Goal: Task Accomplishment & Management: Manage account settings

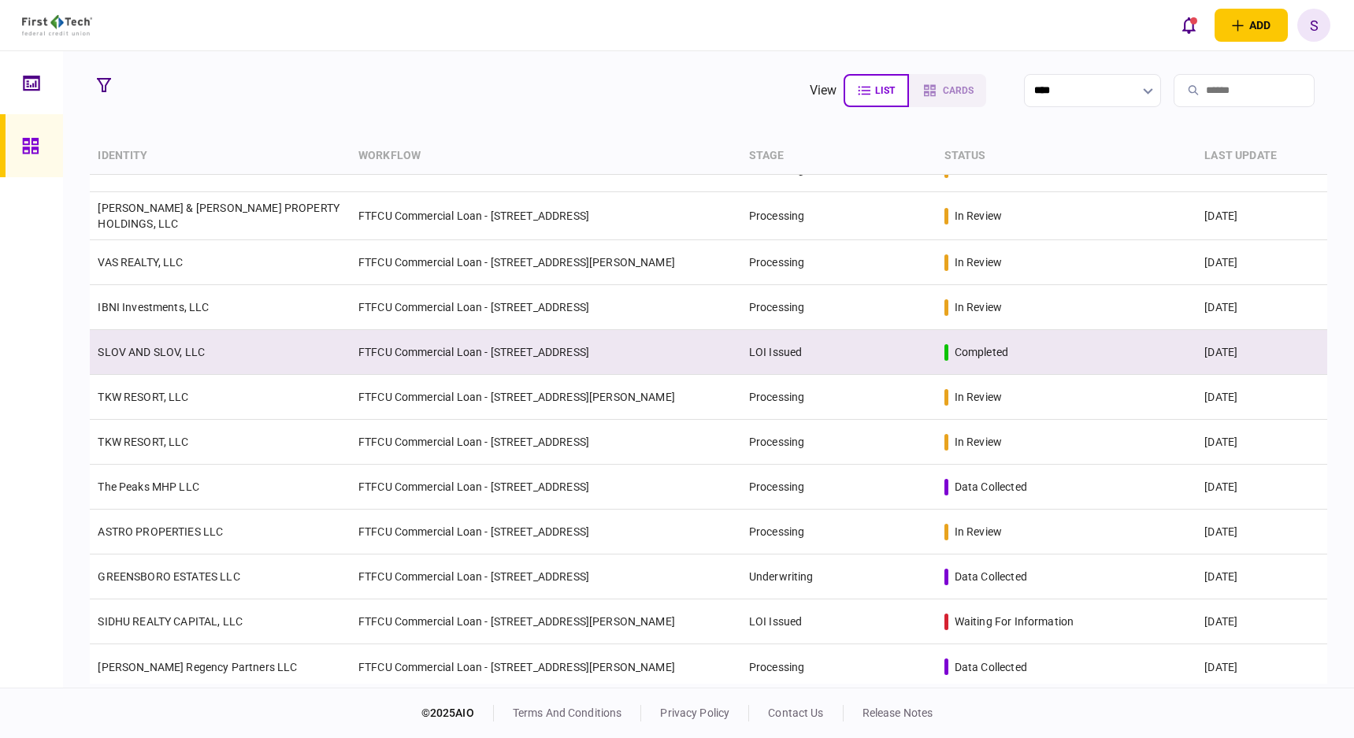
scroll to position [165, 0]
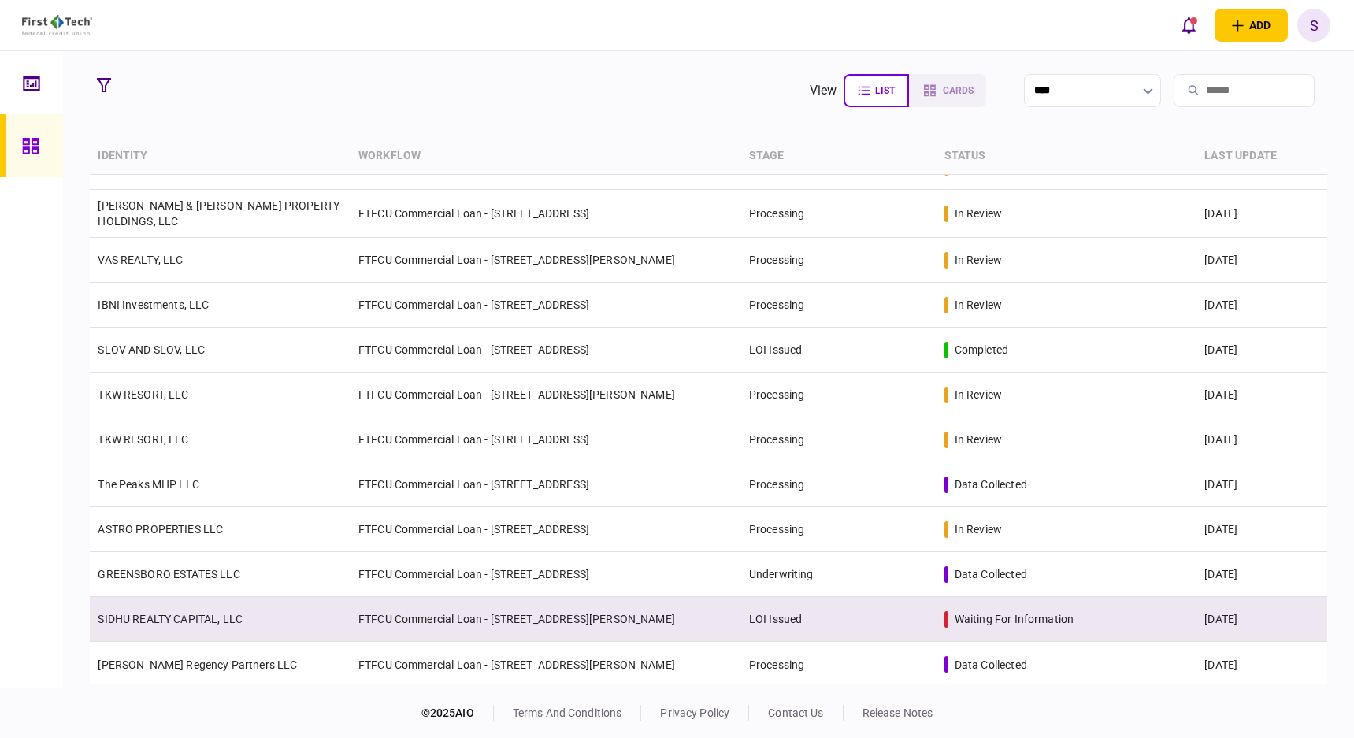
click at [473, 628] on td "FTFCU Commercial Loan - [STREET_ADDRESS][PERSON_NAME]" at bounding box center [546, 619] width 391 height 45
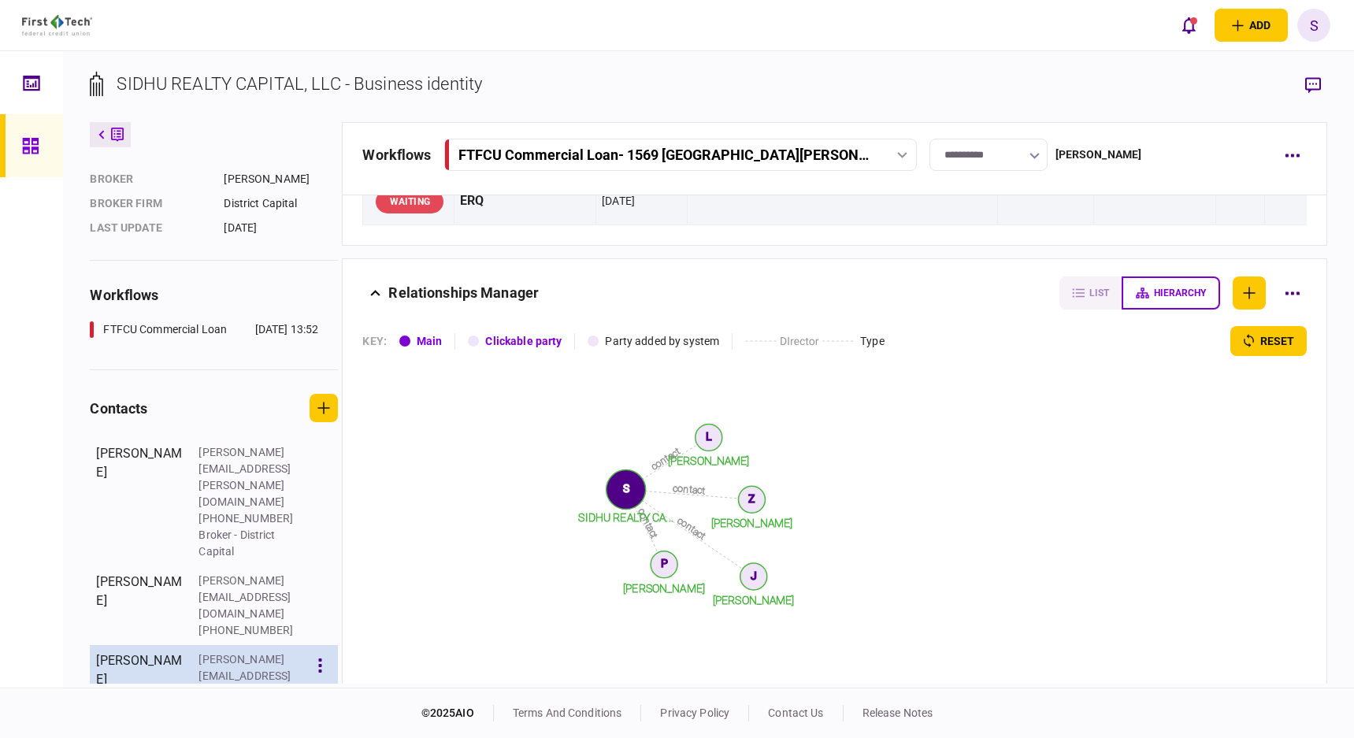
scroll to position [191, 0]
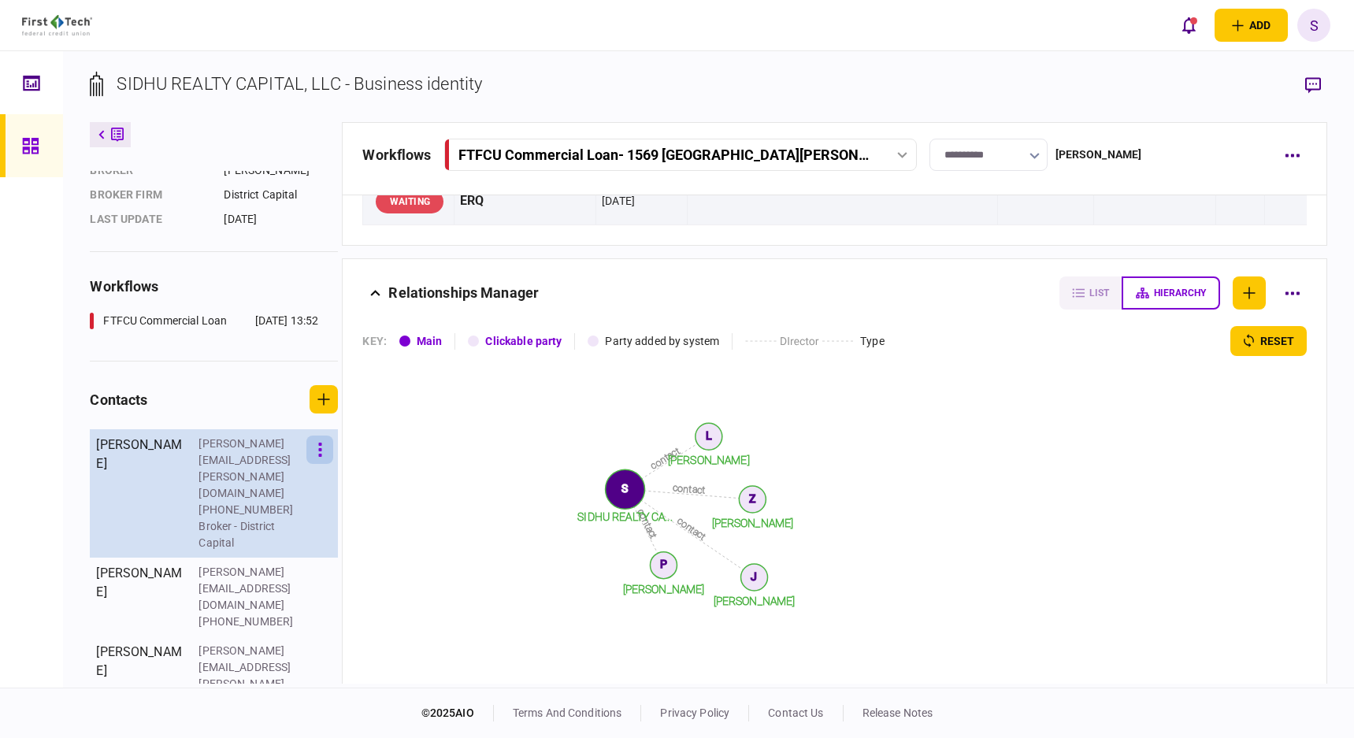
click at [322, 447] on icon "button" at bounding box center [320, 450] width 4 height 15
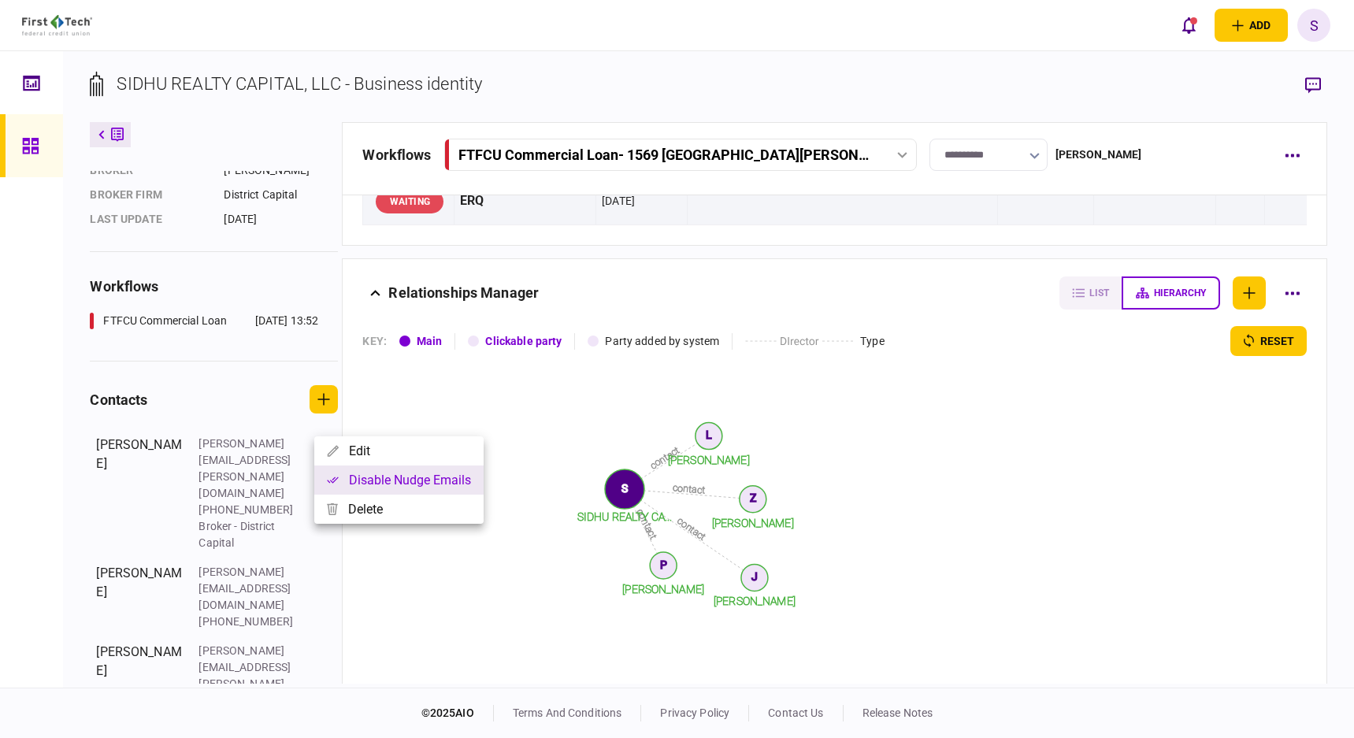
click at [369, 477] on button "Disable nudge emails" at bounding box center [398, 480] width 169 height 29
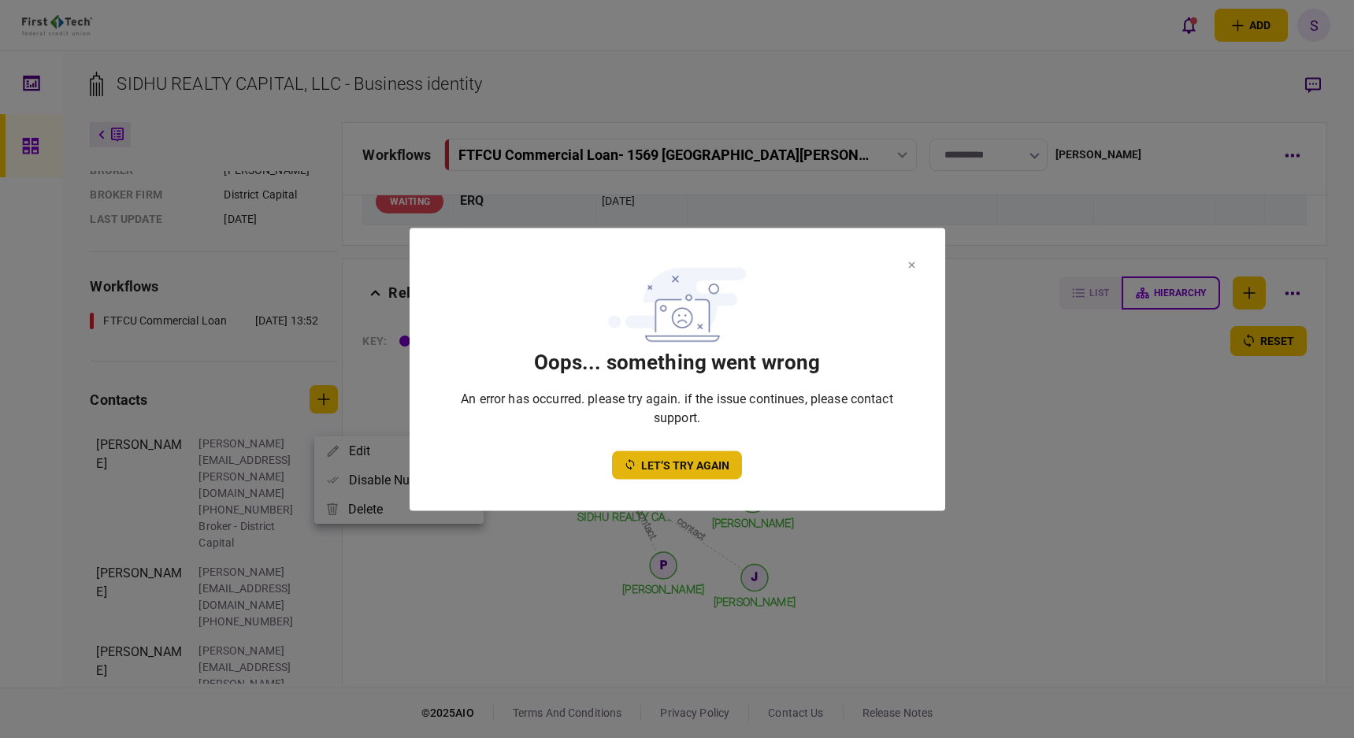
click at [655, 467] on button "let’s try again" at bounding box center [677, 465] width 130 height 28
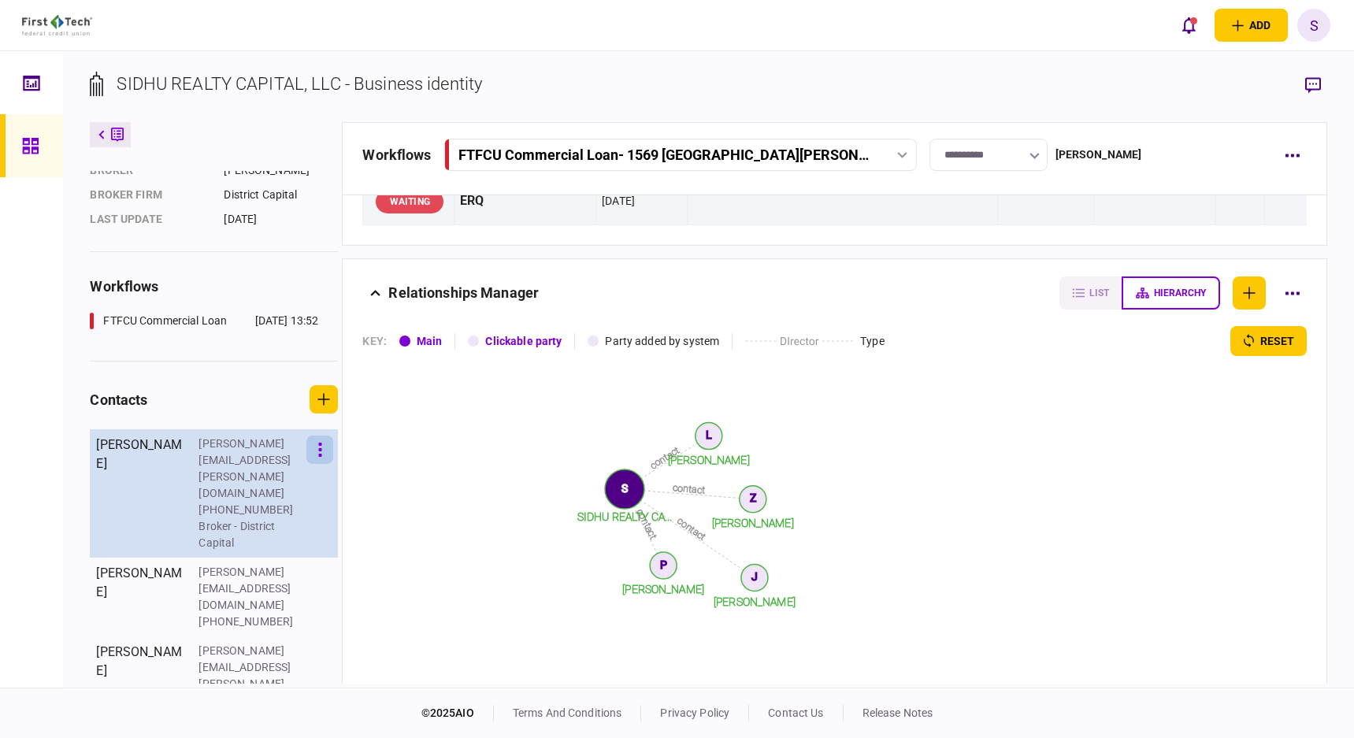
click at [332, 450] on button "button" at bounding box center [319, 450] width 27 height 28
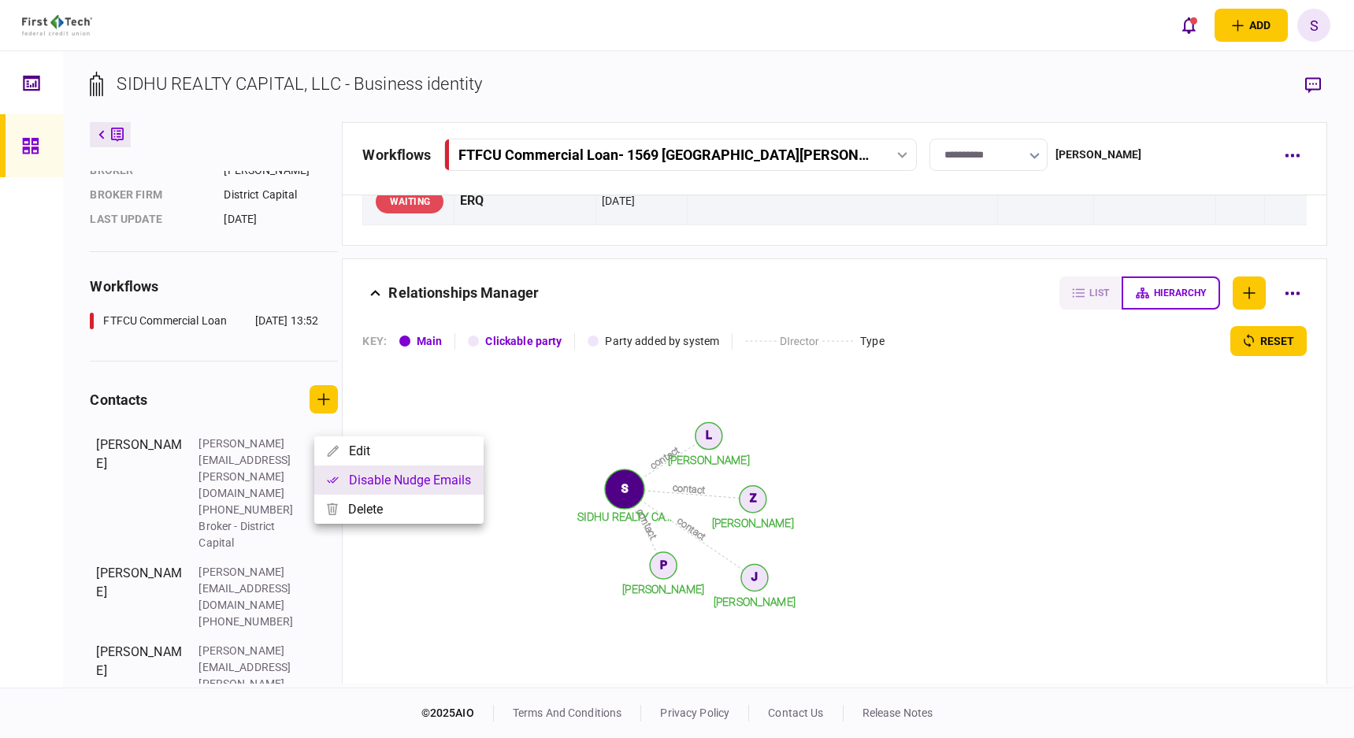
click at [358, 475] on button "Disable nudge emails" at bounding box center [398, 480] width 169 height 29
click at [313, 570] on div at bounding box center [677, 369] width 1354 height 738
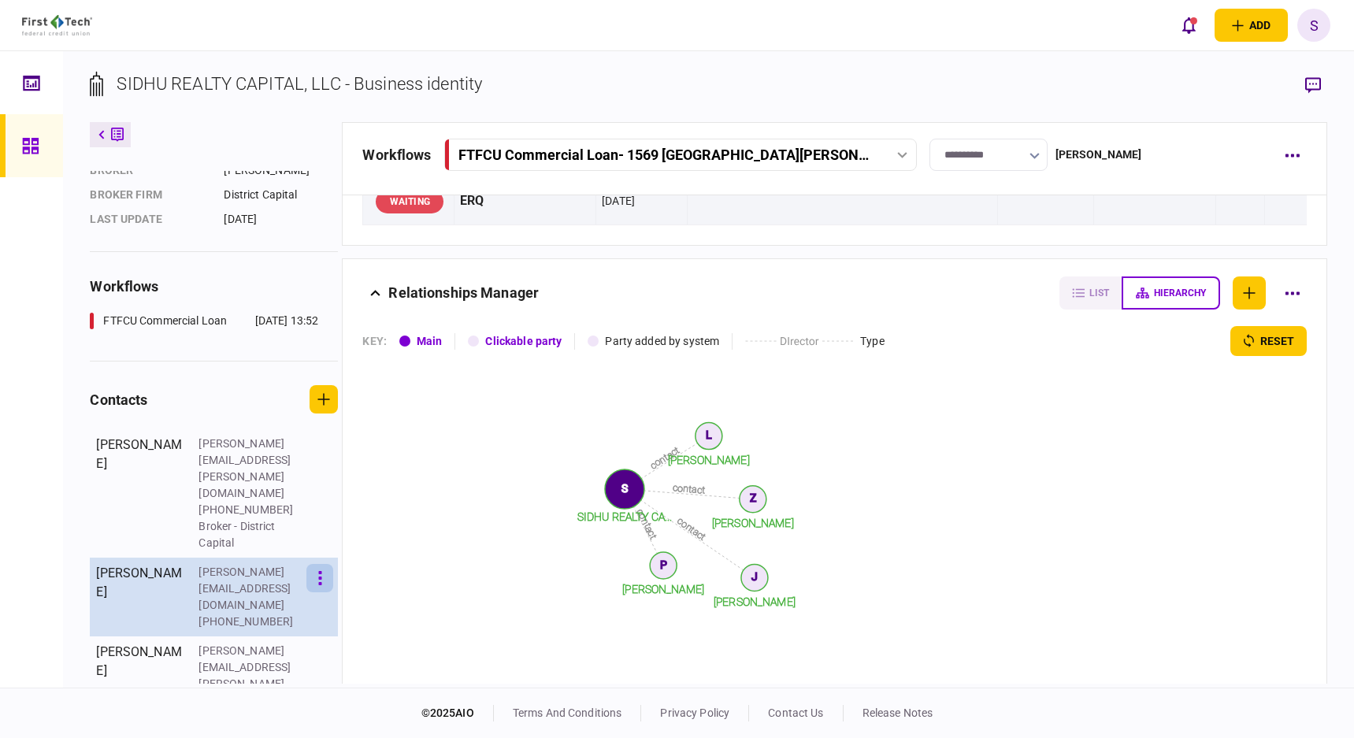
click at [321, 571] on icon "button" at bounding box center [319, 578] width 3 height 14
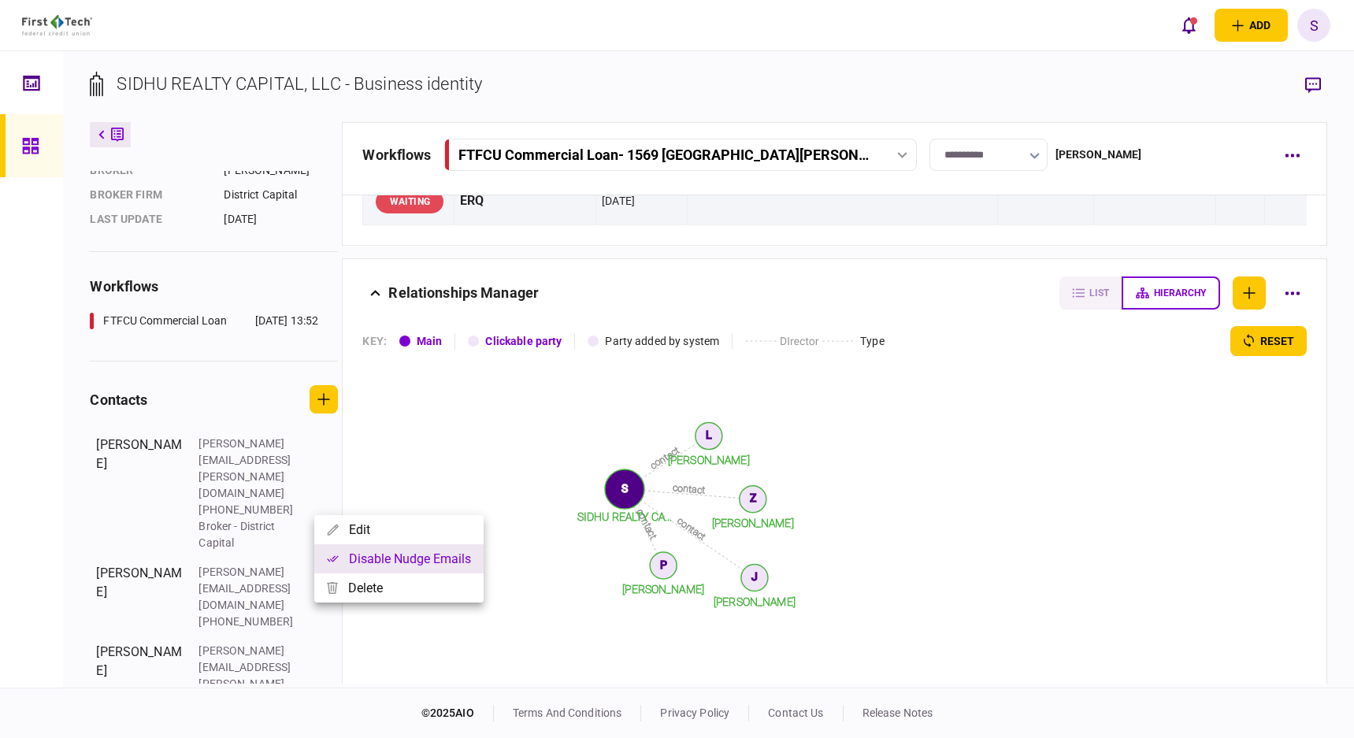
click at [357, 555] on button "Disable nudge emails" at bounding box center [398, 558] width 169 height 29
drag, startPoint x: 43, startPoint y: 585, endPoint x: 108, endPoint y: 577, distance: 66.0
click at [43, 585] on div at bounding box center [677, 369] width 1354 height 738
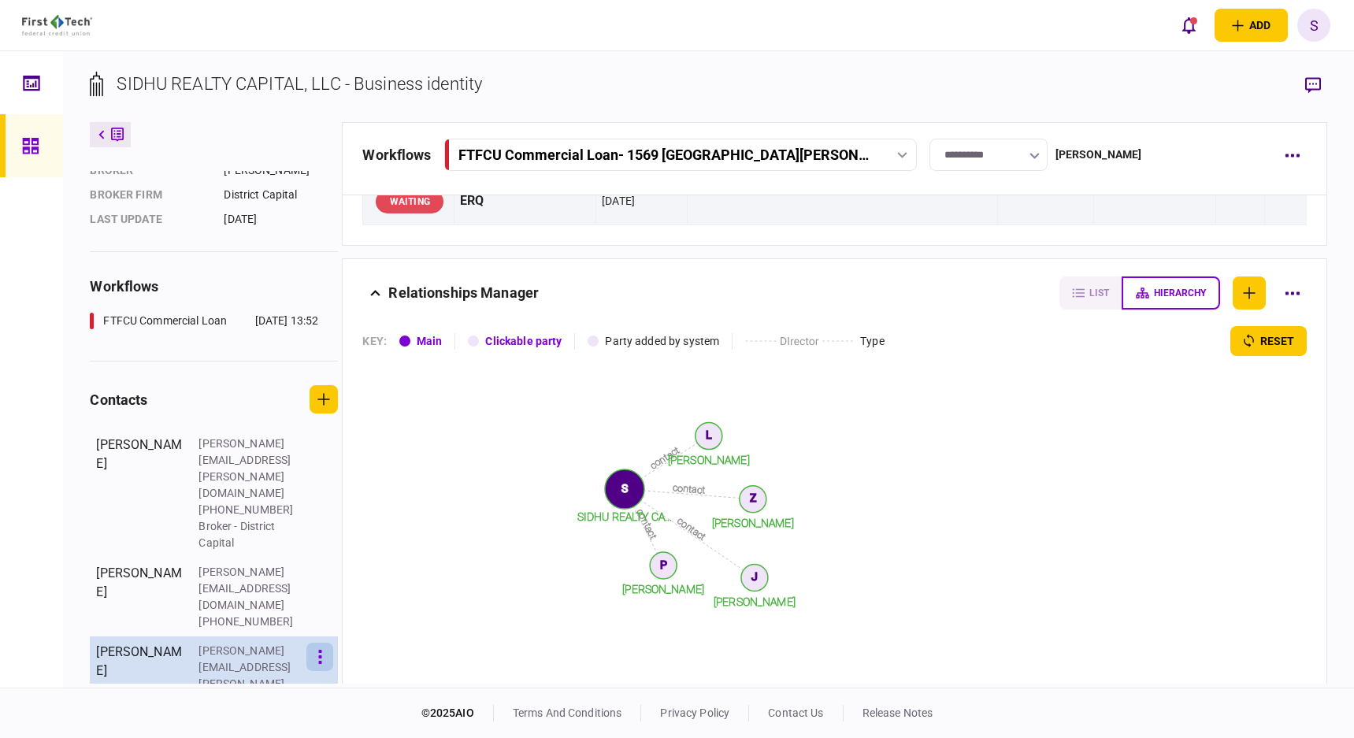
click at [322, 650] on icon "button" at bounding box center [320, 657] width 4 height 15
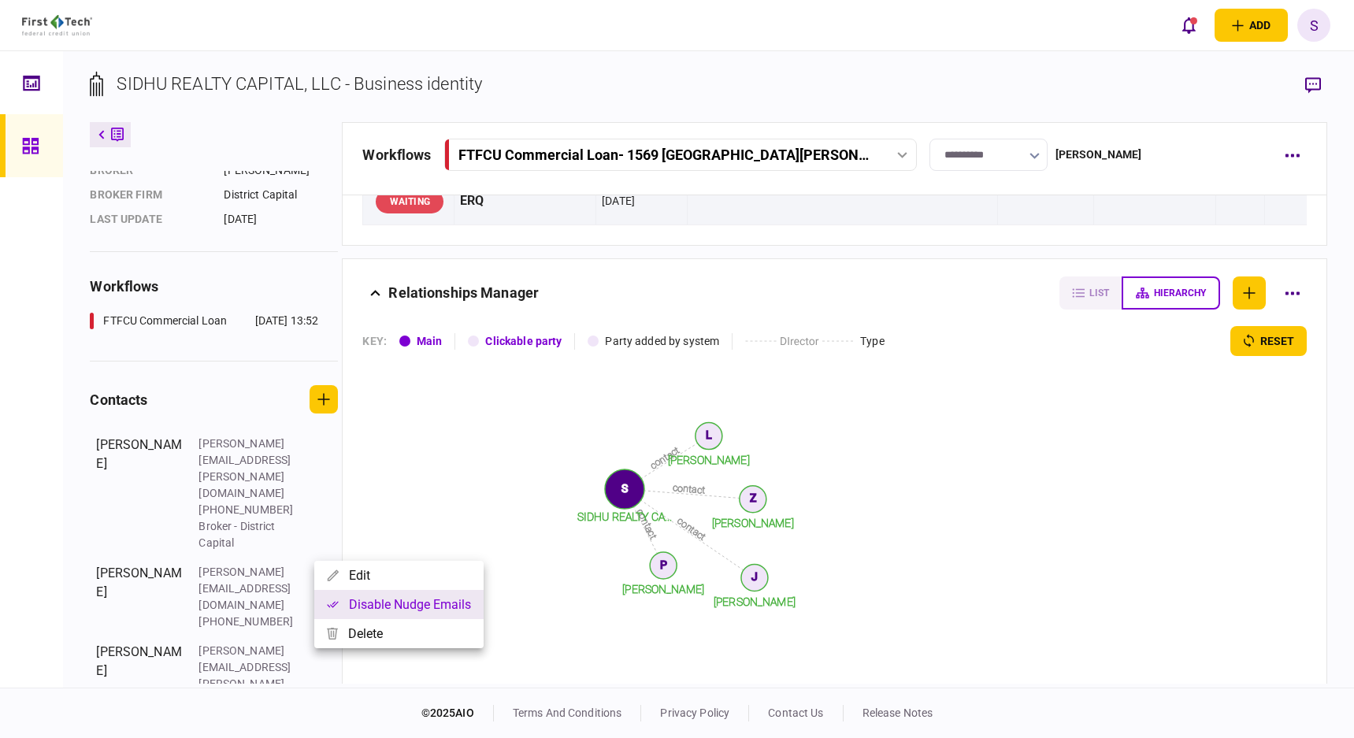
click at [359, 603] on button "Disable nudge emails" at bounding box center [398, 604] width 169 height 29
click at [74, 603] on div at bounding box center [677, 369] width 1354 height 738
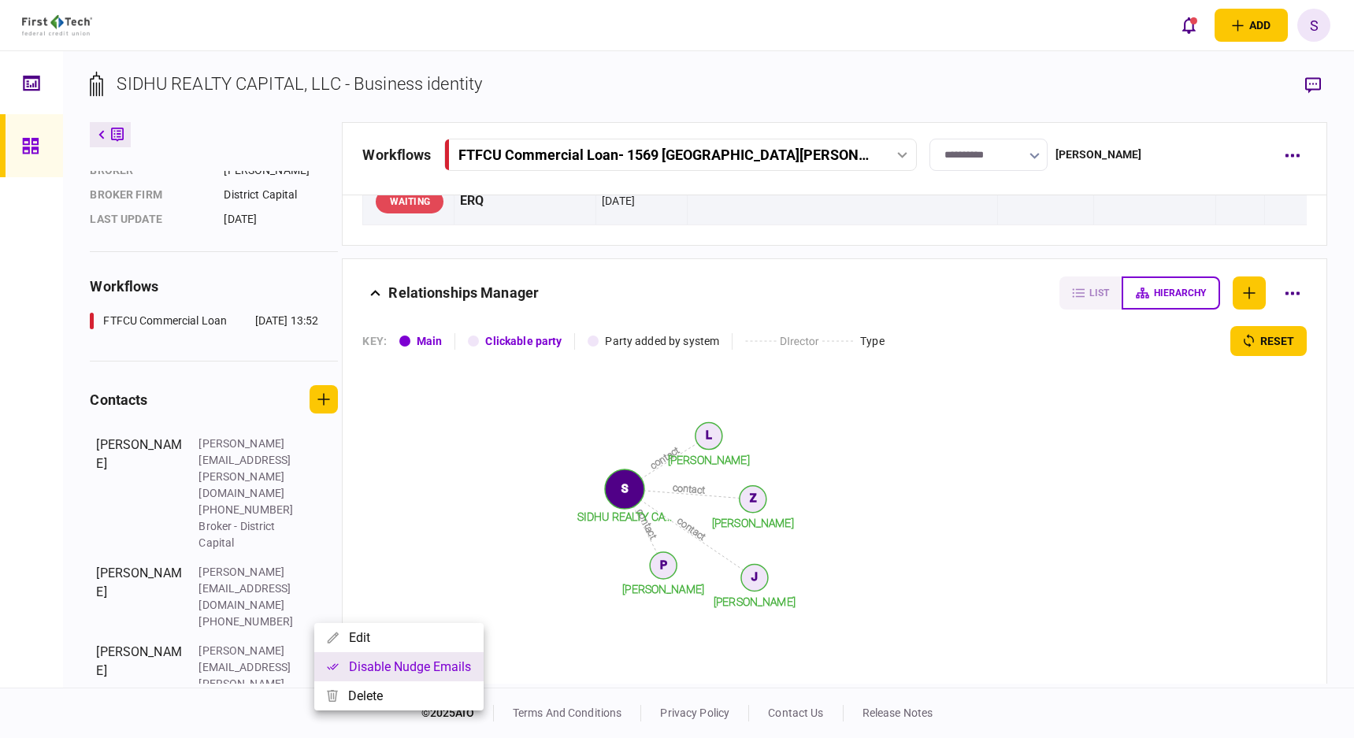
click at [364, 659] on button "Disable nudge emails" at bounding box center [398, 666] width 169 height 29
click at [432, 486] on div at bounding box center [677, 369] width 1354 height 738
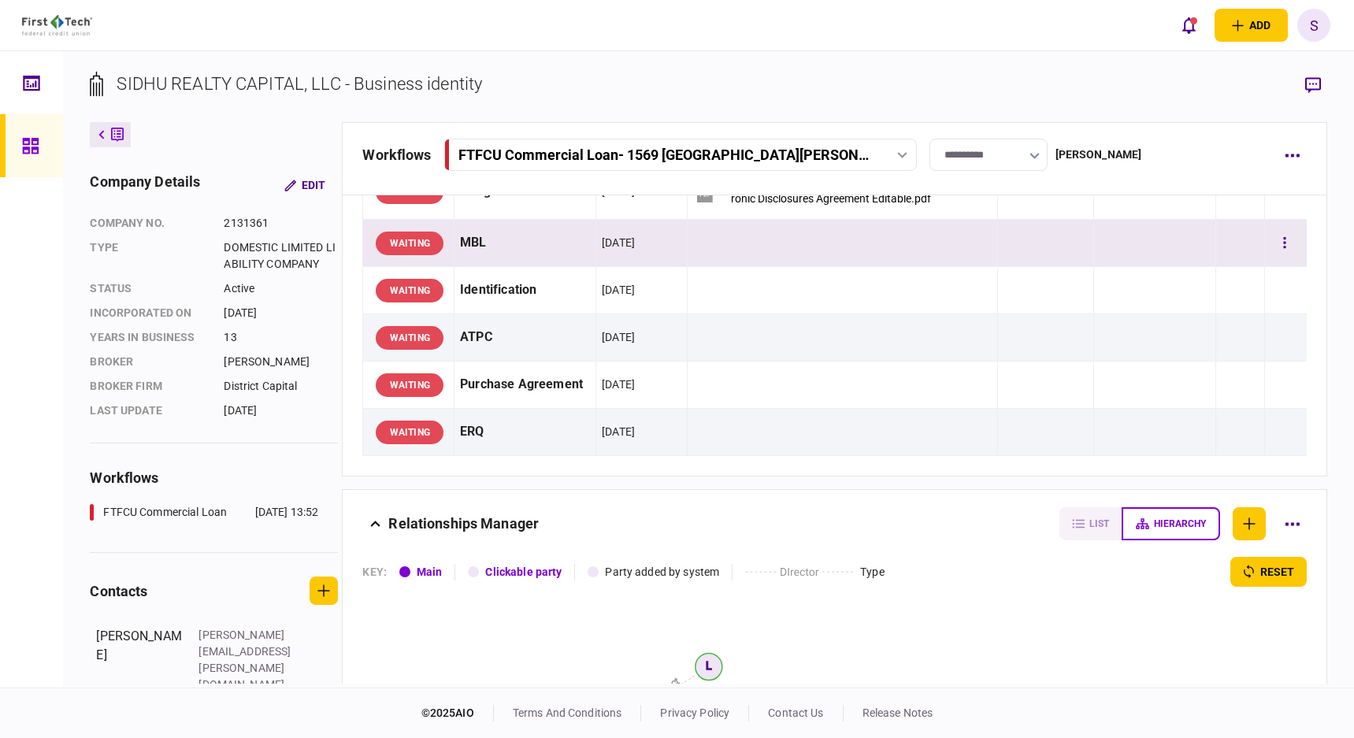
scroll to position [0, 0]
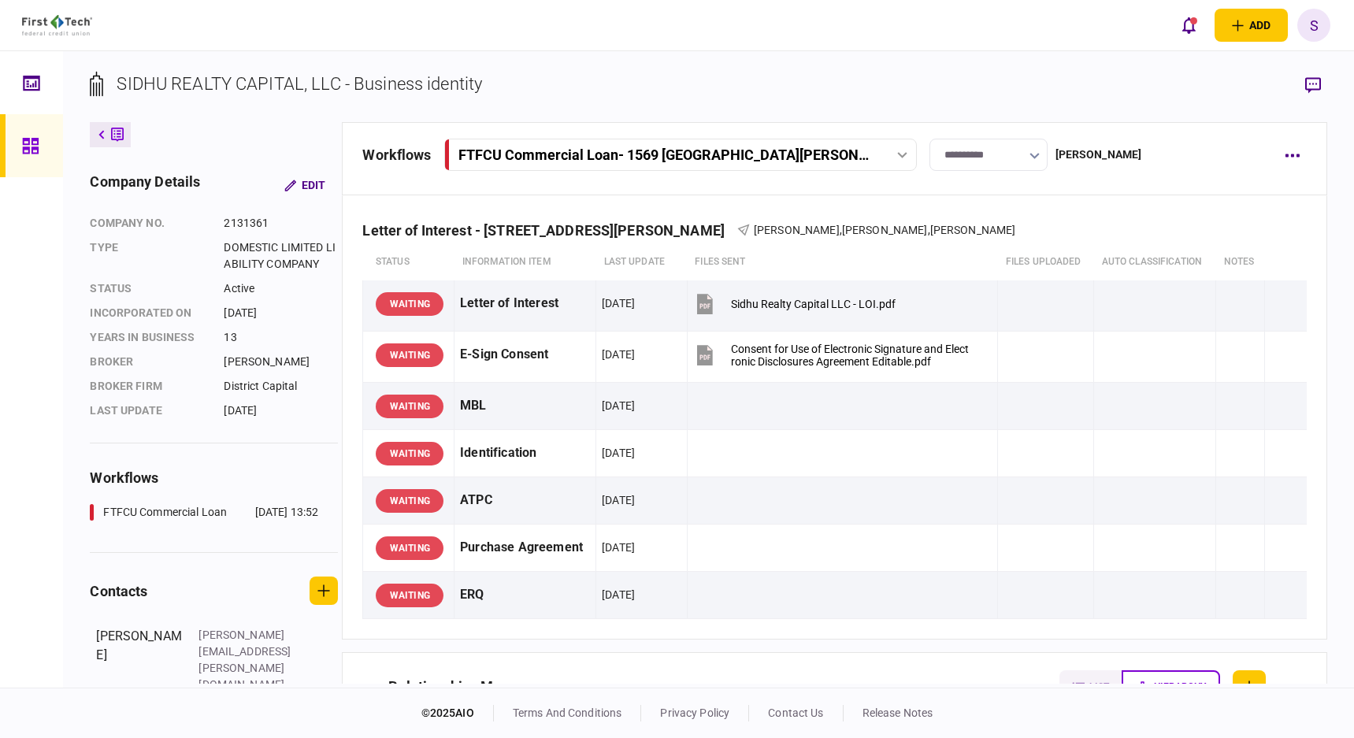
click at [1039, 154] on icon "button" at bounding box center [1034, 156] width 9 height 6
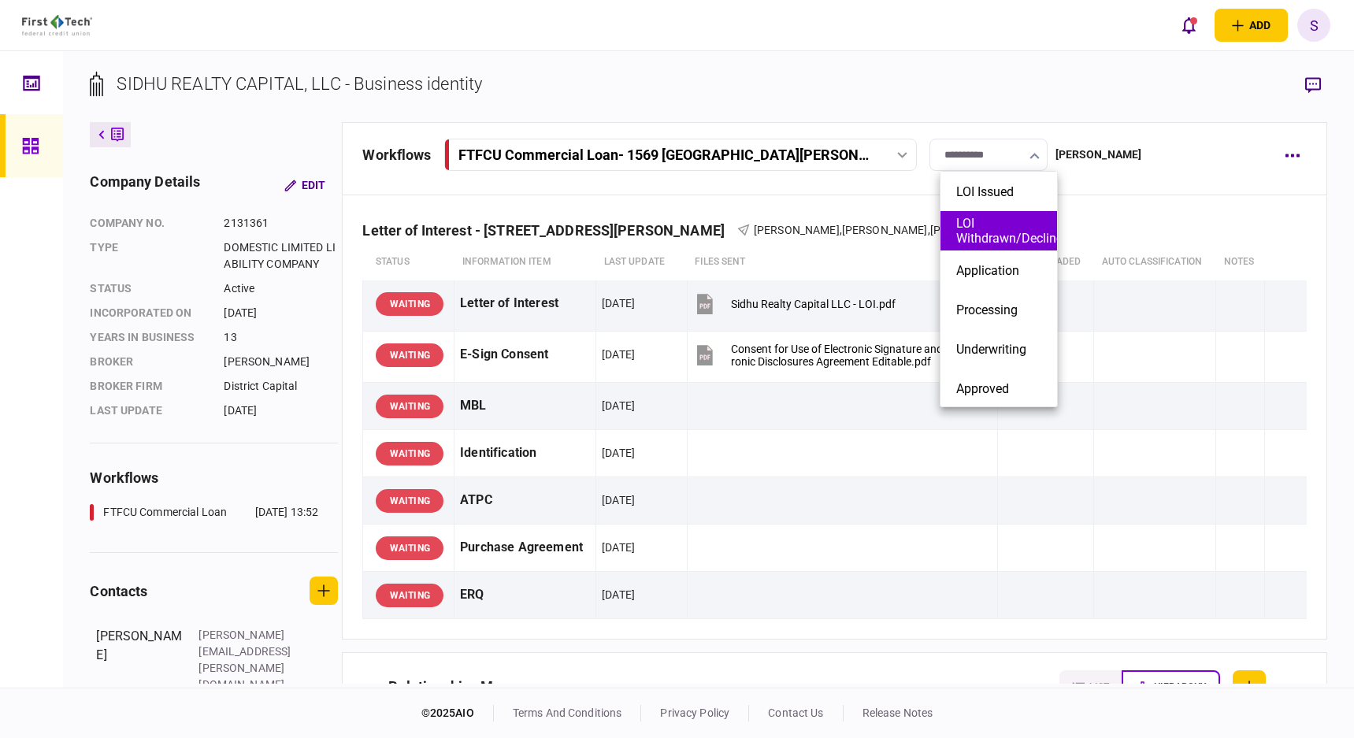
click at [1012, 228] on button "LOI Withdrawn/Declined" at bounding box center [998, 231] width 85 height 30
type input "**********"
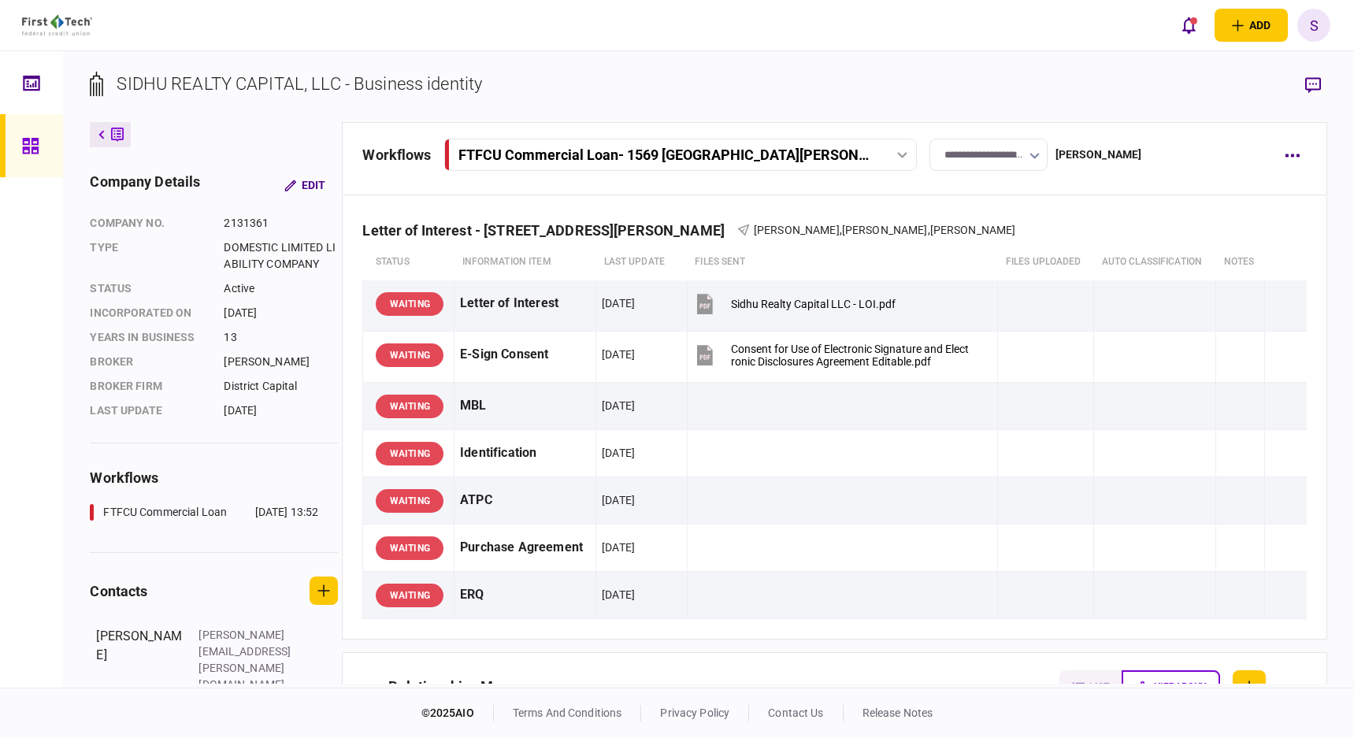
click at [19, 146] on link at bounding box center [31, 145] width 63 height 63
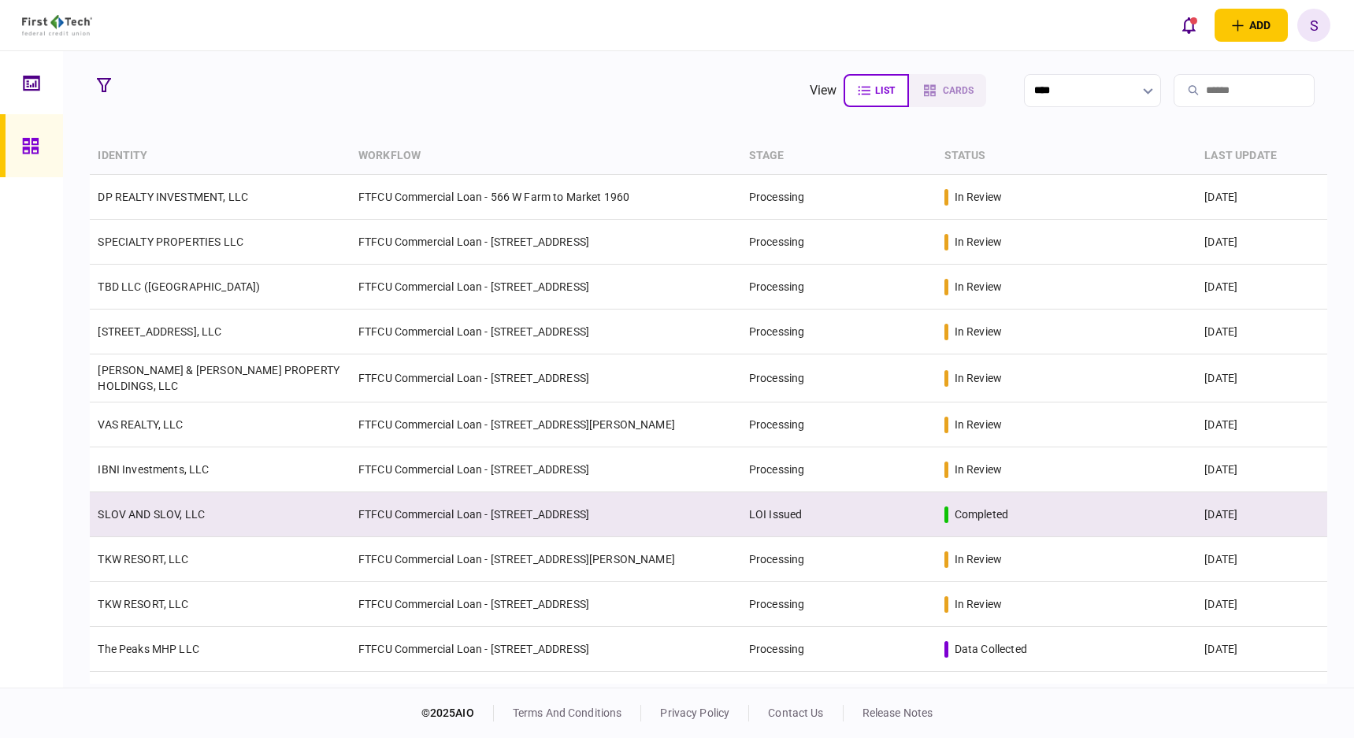
click at [511, 505] on td "FTFCU Commercial Loan - [STREET_ADDRESS]" at bounding box center [546, 514] width 391 height 45
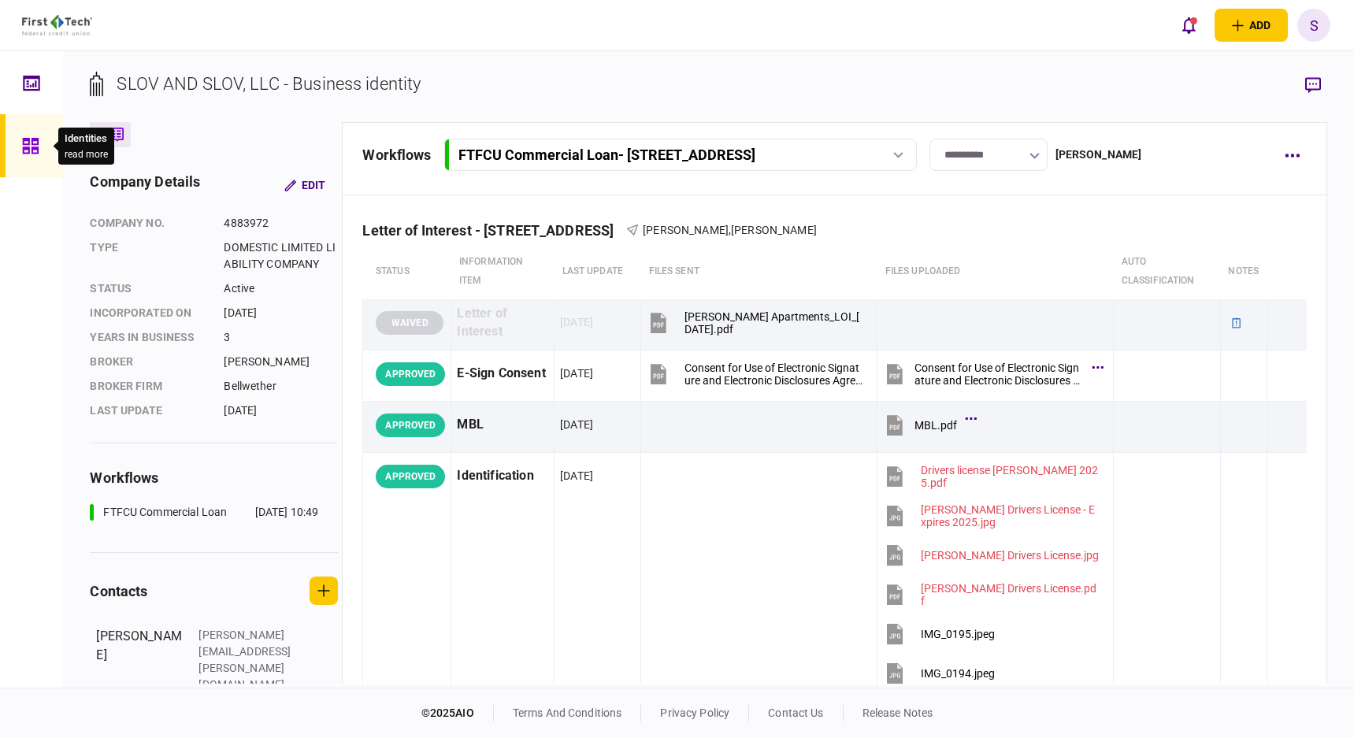
click at [24, 148] on icon at bounding box center [30, 146] width 16 height 16
